Goal: Find specific page/section: Find specific page/section

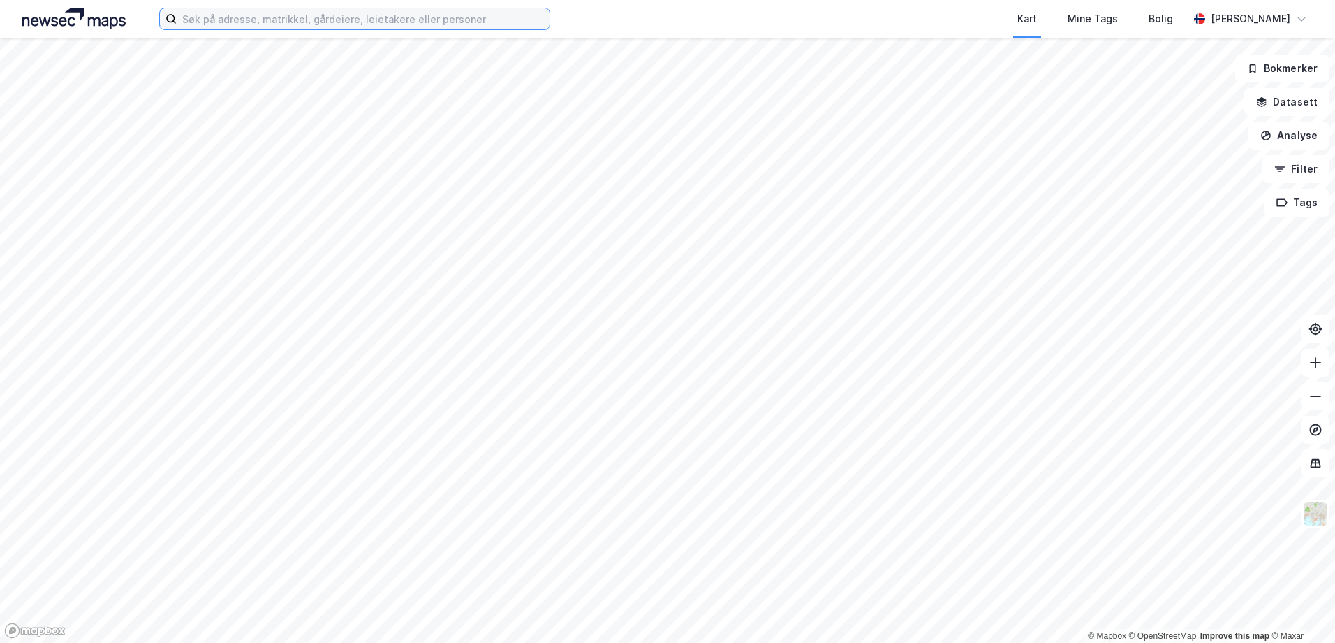
click at [184, 24] on input at bounding box center [363, 18] width 373 height 21
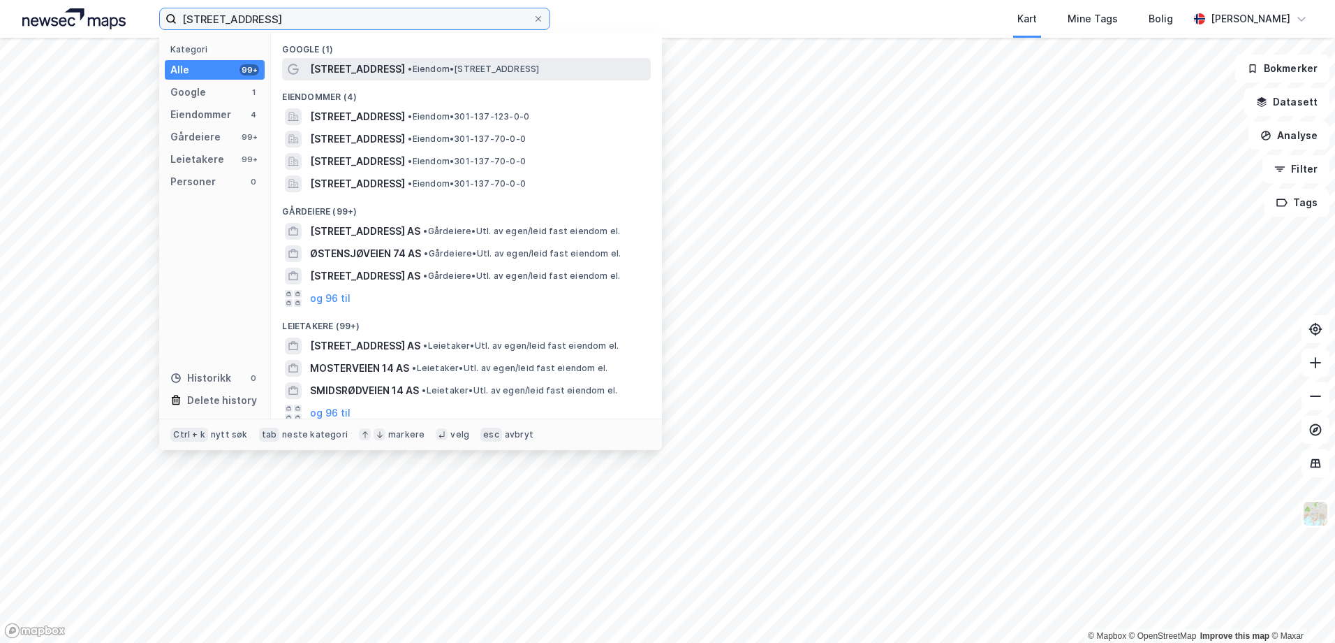
type input "[STREET_ADDRESS]"
click at [397, 75] on div "[STREET_ADDRESS] • Eiendom • [STREET_ADDRESS]" at bounding box center [479, 69] width 338 height 17
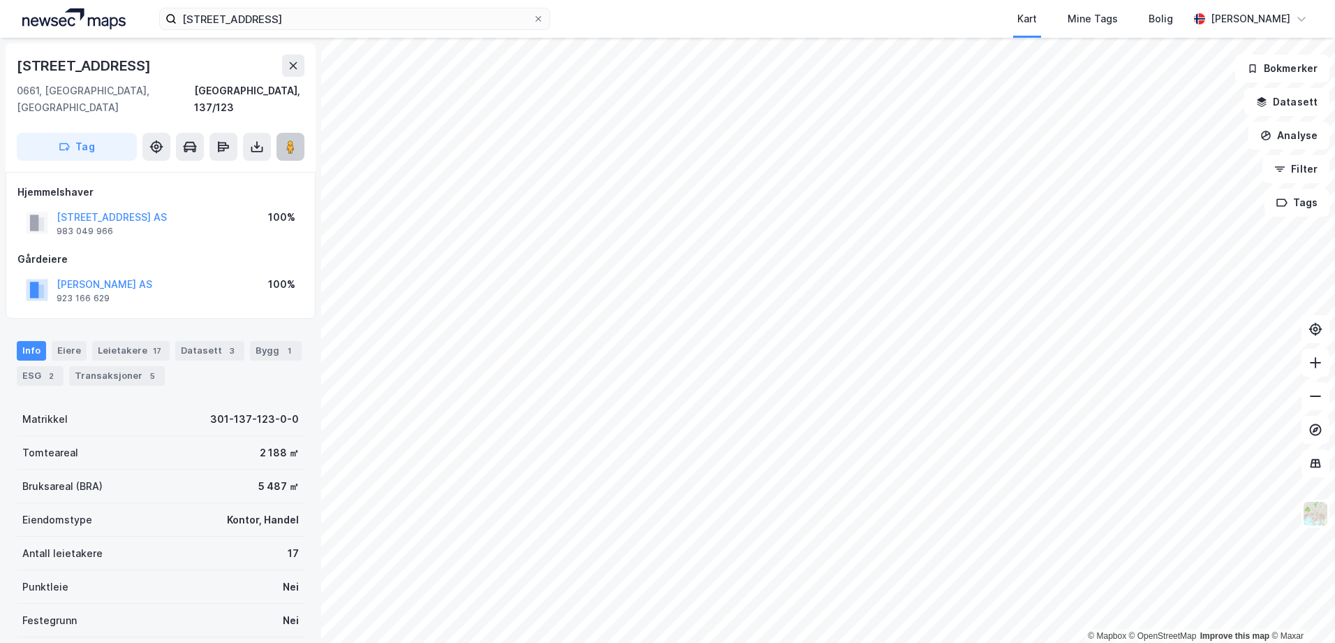
click at [291, 140] on image at bounding box center [290, 147] width 8 height 14
click at [540, 22] on icon at bounding box center [538, 19] width 8 height 8
click at [533, 22] on input "[STREET_ADDRESS]" at bounding box center [355, 18] width 356 height 21
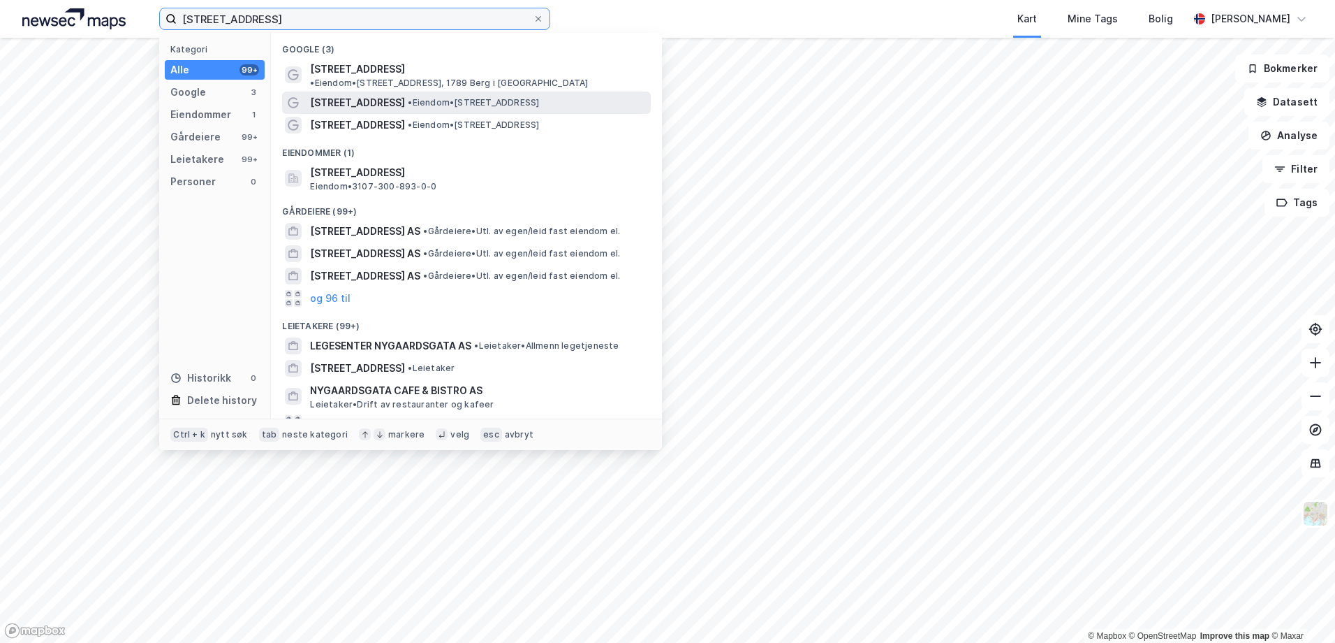
type input "[STREET_ADDRESS]"
click at [429, 97] on span "• Eiendom • [STREET_ADDRESS]" at bounding box center [473, 102] width 131 height 11
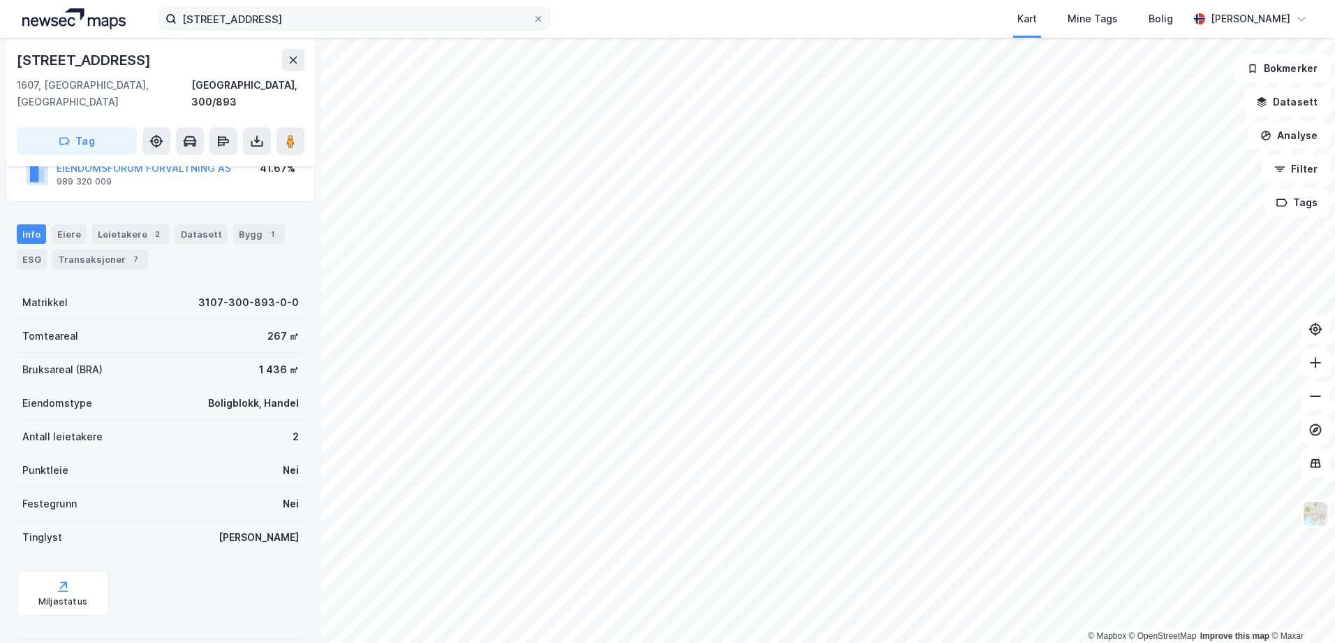
scroll to position [151, 0]
click at [293, 134] on image at bounding box center [290, 141] width 8 height 14
